Goal: Navigation & Orientation: Find specific page/section

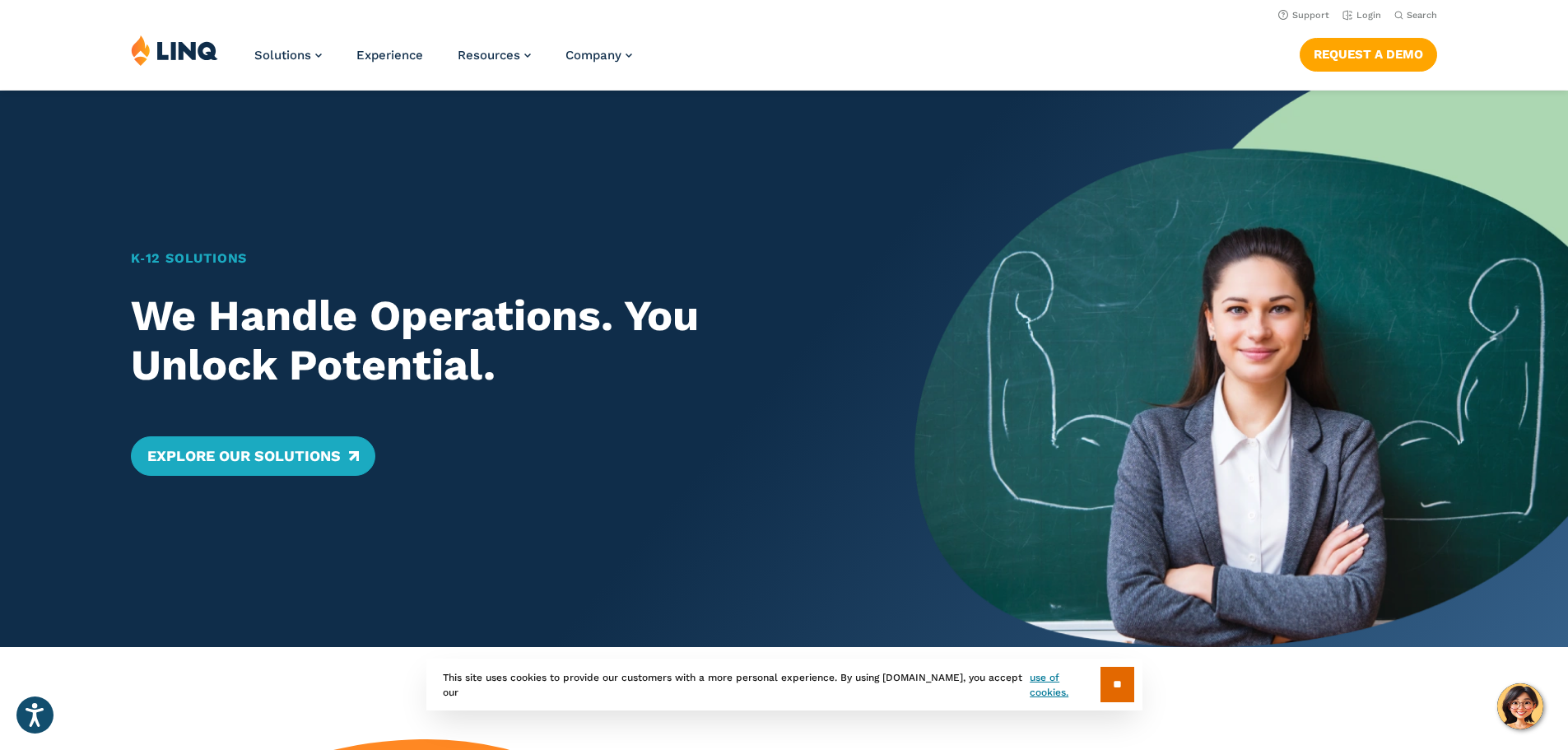
drag, startPoint x: 1123, startPoint y: 690, endPoint x: 1111, endPoint y: 685, distance: 13.0
click at [1119, 690] on input "**" at bounding box center [1117, 684] width 34 height 36
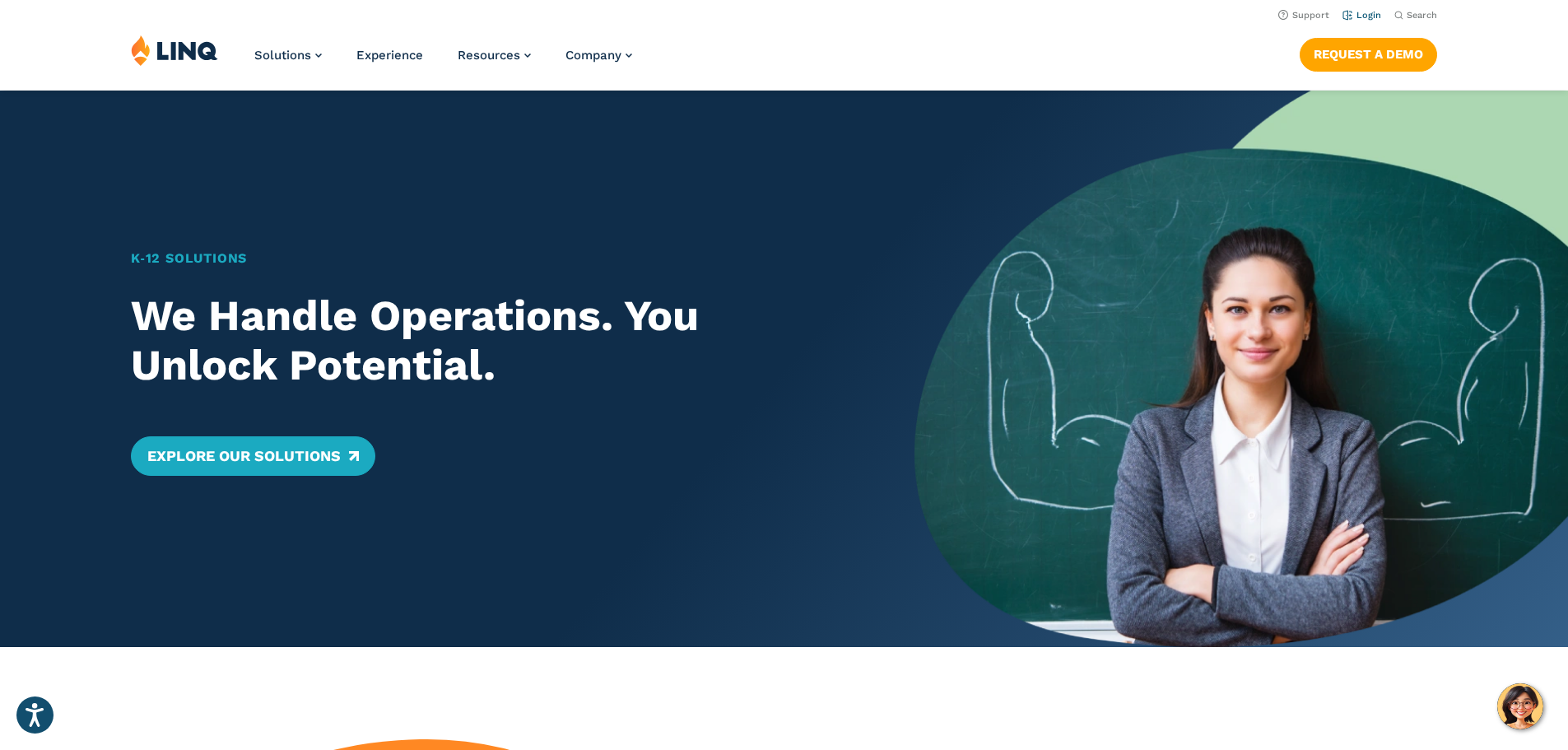
click at [1372, 11] on link "Login" at bounding box center [1362, 16] width 38 height 11
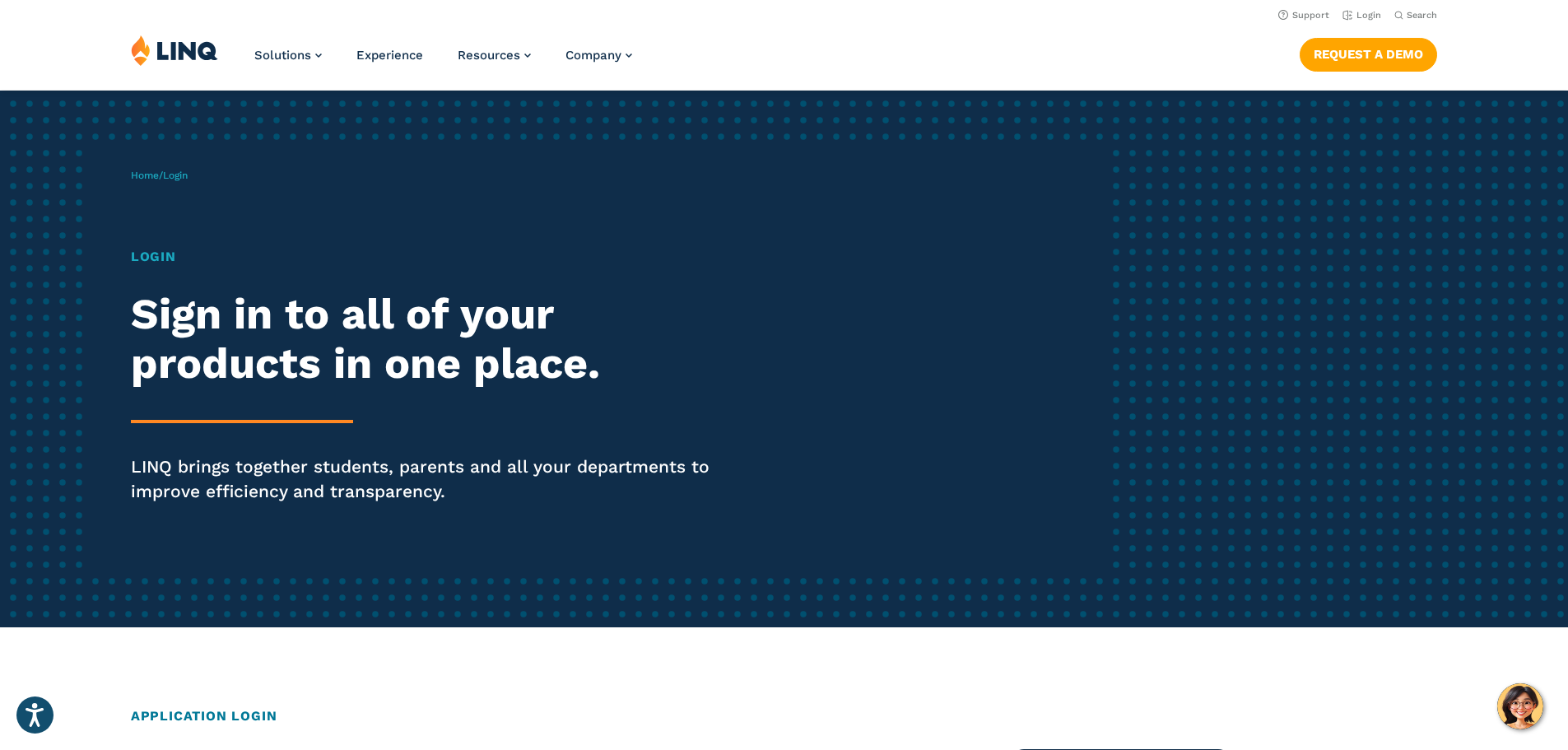
click at [155, 254] on h1 "Login" at bounding box center [433, 257] width 605 height 20
click at [179, 174] on span "Login" at bounding box center [174, 175] width 25 height 12
click at [151, 173] on link "Home" at bounding box center [144, 175] width 28 height 12
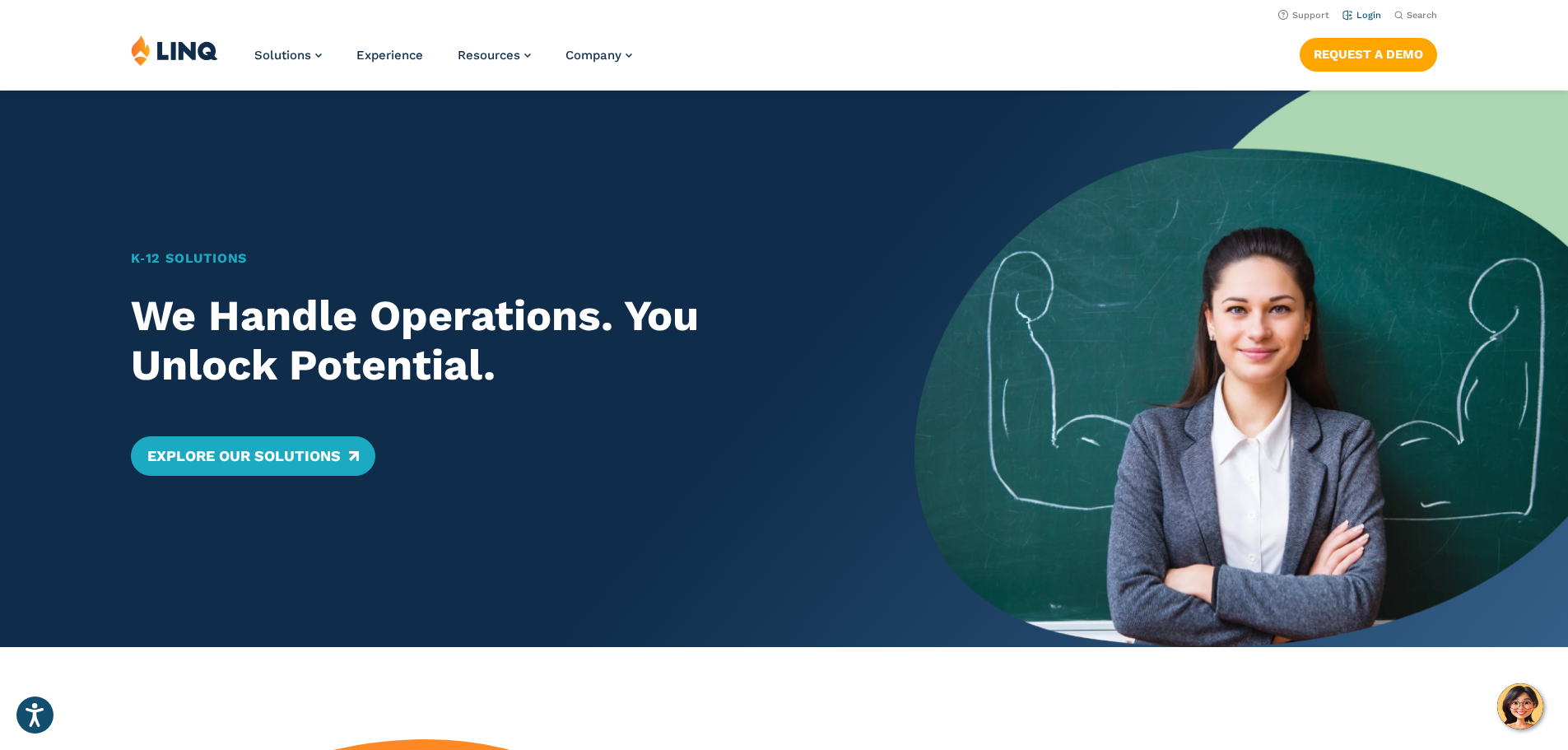
click at [1353, 11] on link "Login" at bounding box center [1362, 16] width 38 height 11
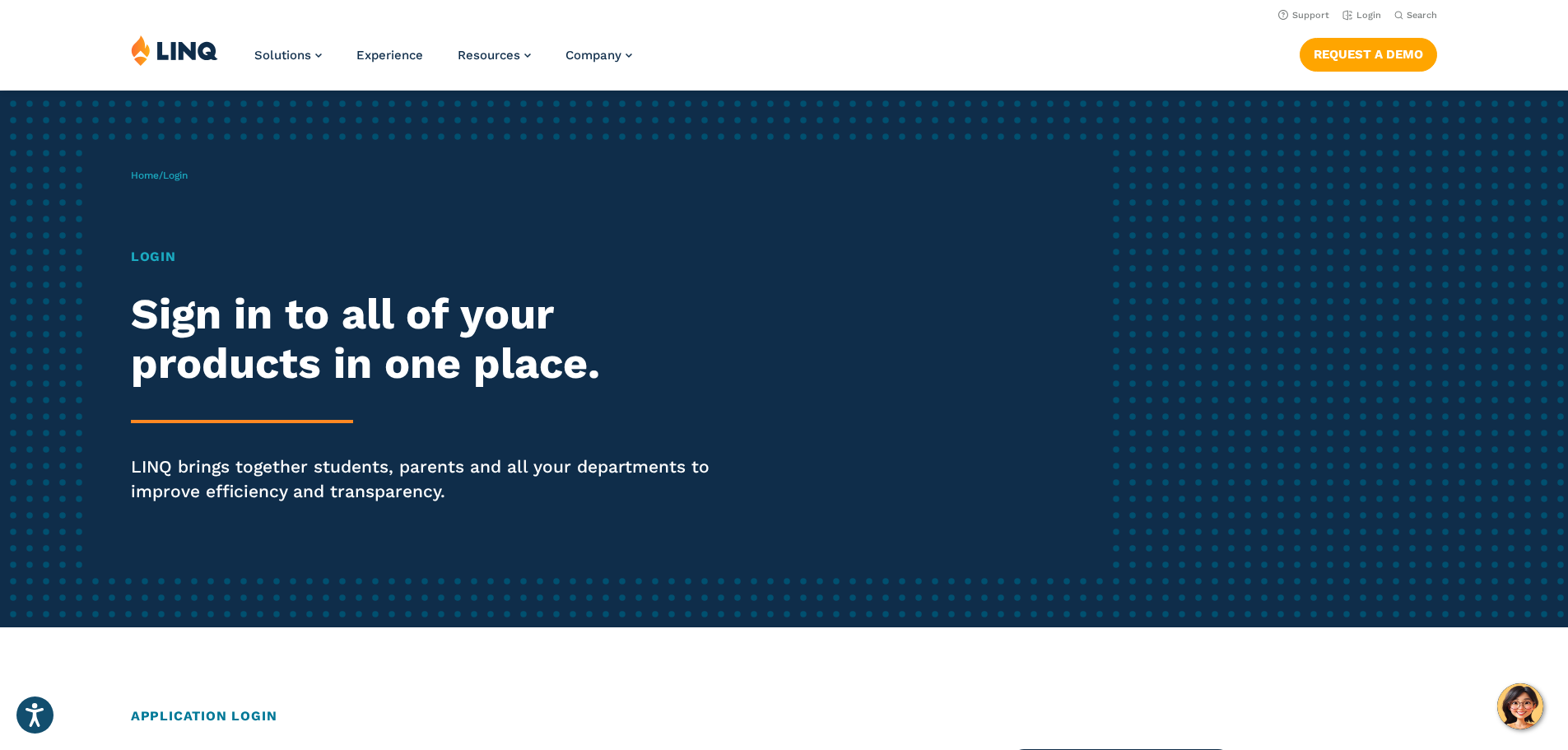
click at [146, 254] on h1 "Login" at bounding box center [433, 257] width 605 height 20
click at [218, 328] on h2 "Sign in to all of your products in one place." at bounding box center [433, 339] width 605 height 99
click at [221, 422] on hr at bounding box center [241, 422] width 222 height 4
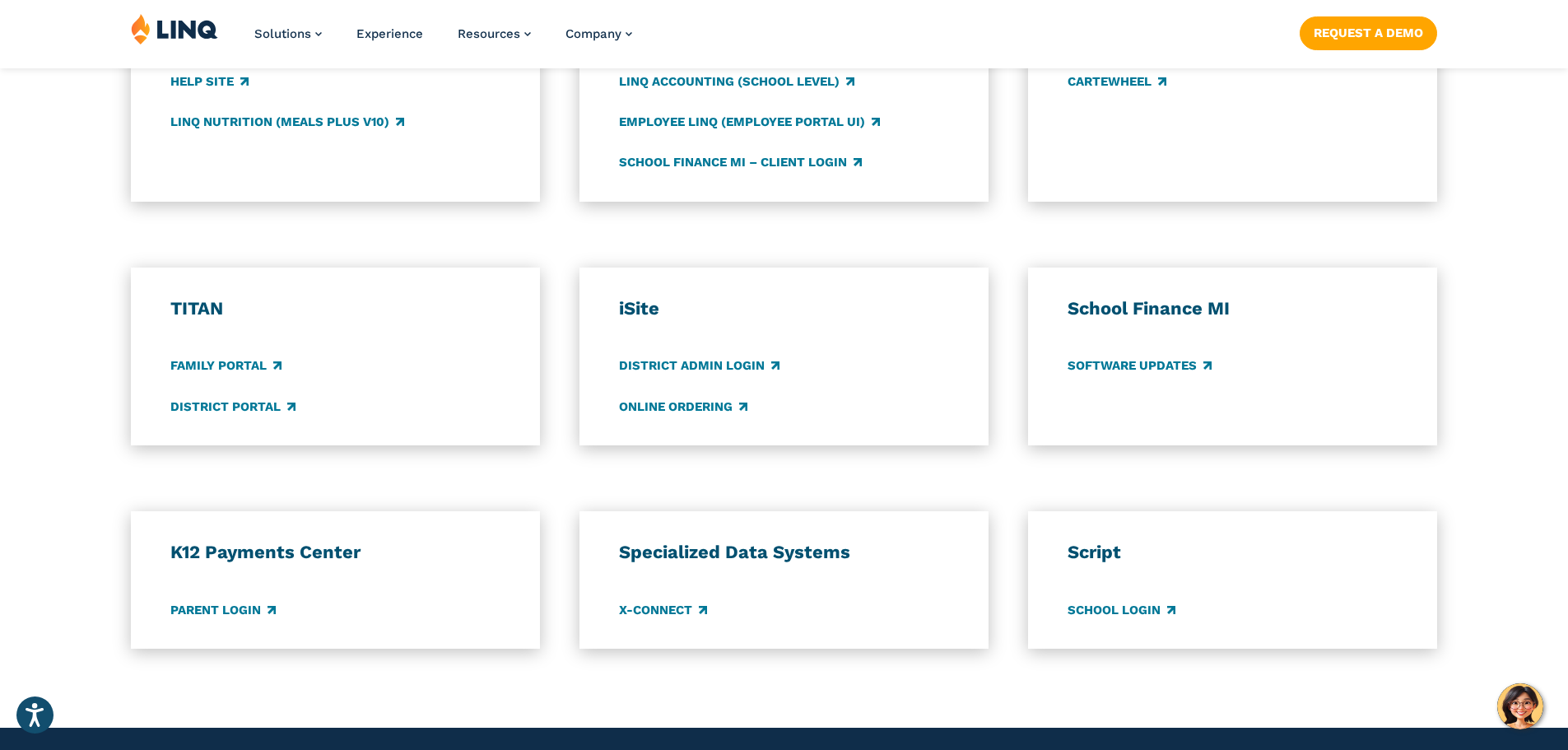
scroll to position [1071, 0]
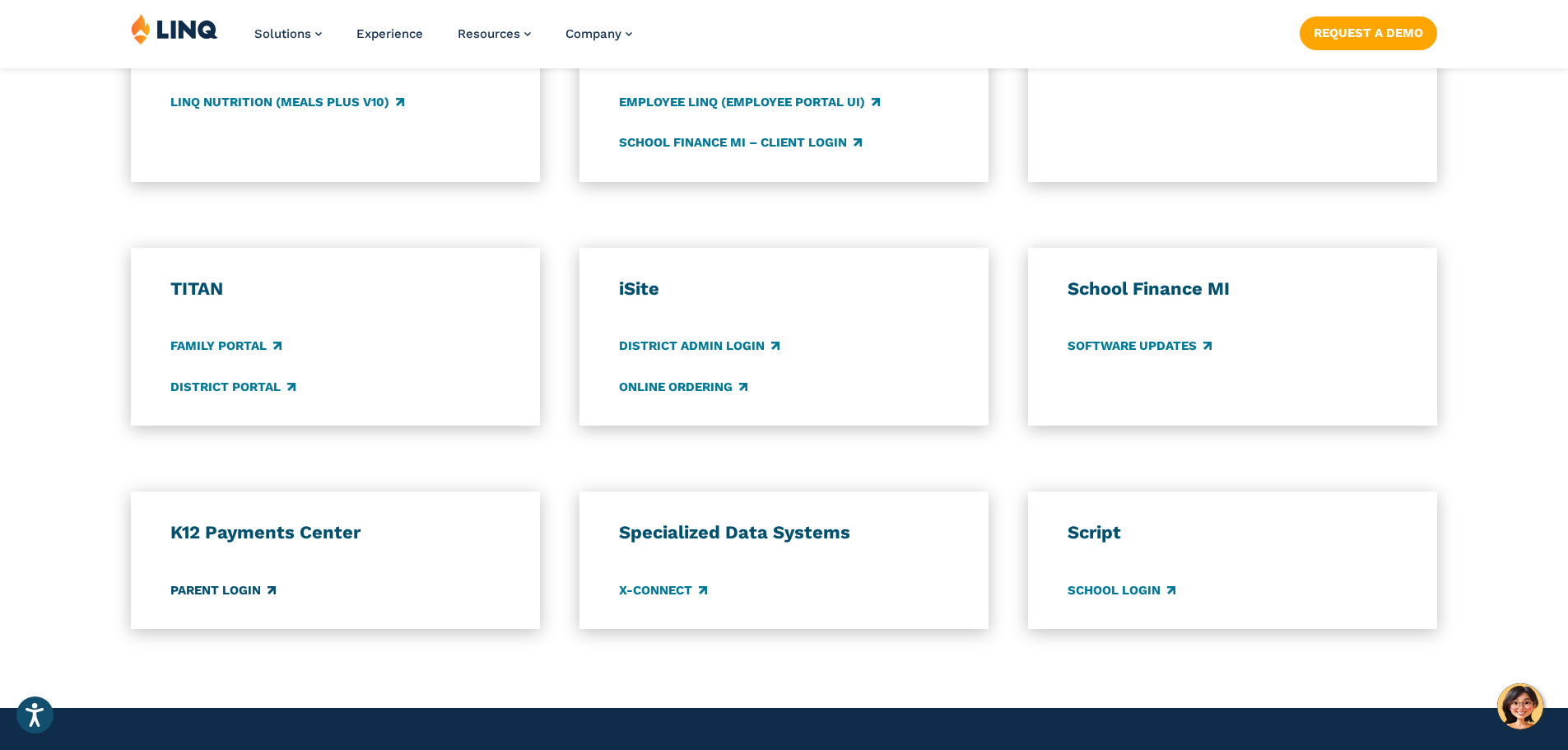
click at [247, 587] on link "Parent Login" at bounding box center [223, 590] width 105 height 18
